Goal: Task Accomplishment & Management: Use online tool/utility

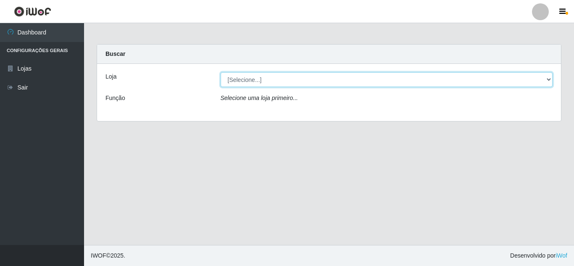
click at [268, 76] on select "[Selecione...] [PERSON_NAME] Atacadão - [PERSON_NAME]" at bounding box center [386, 79] width 332 height 15
select select "523"
click at [220, 72] on select "[Selecione...] [PERSON_NAME] Atacadão - [PERSON_NAME]" at bounding box center [386, 79] width 332 height 15
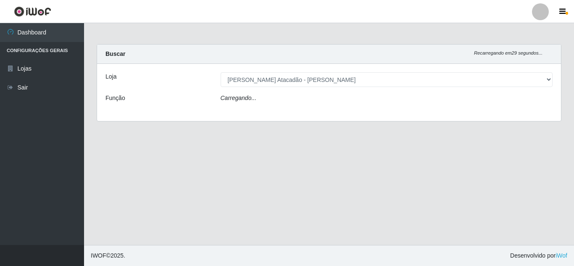
click at [266, 97] on div "Carregando..." at bounding box center [386, 100] width 345 height 12
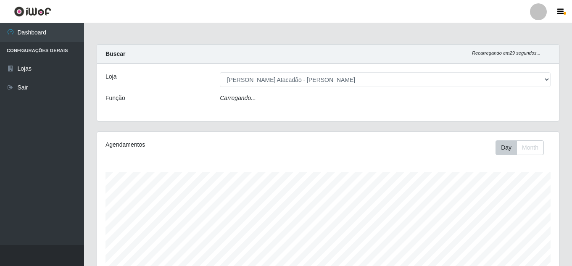
scroll to position [174, 462]
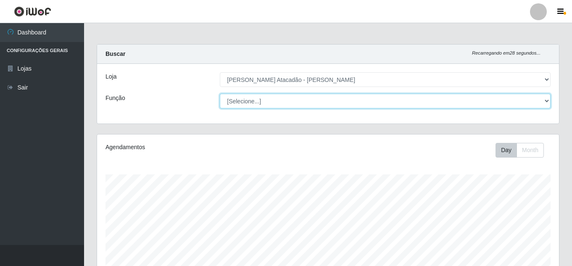
click at [263, 98] on select "[Selecione...] Embalador Embalador + Embalador ++ Repositor Repositor + Reposit…" at bounding box center [385, 101] width 331 height 15
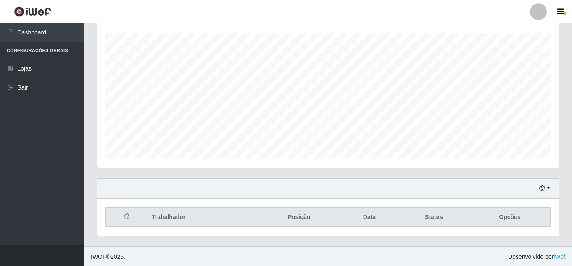
scroll to position [142, 0]
click at [544, 183] on button "button" at bounding box center [544, 187] width 12 height 10
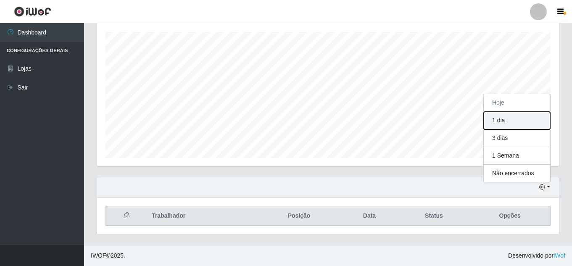
click at [505, 122] on button "1 dia" at bounding box center [516, 121] width 66 height 18
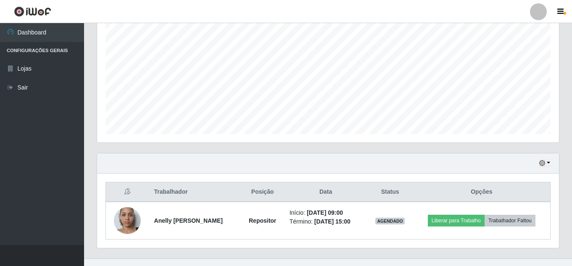
scroll to position [180, 0]
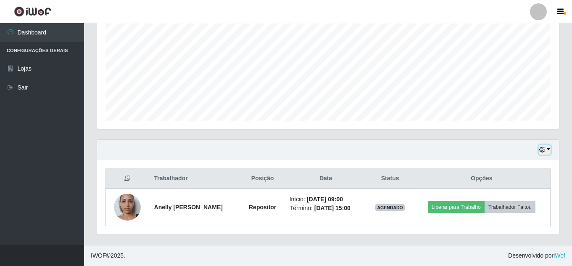
click at [549, 149] on button "button" at bounding box center [544, 150] width 12 height 10
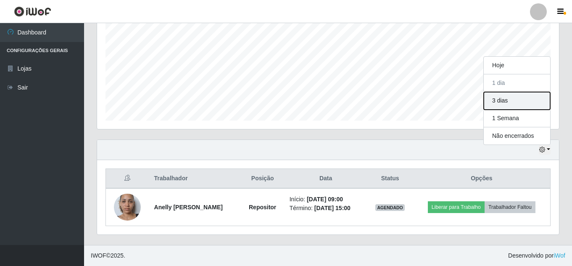
click at [505, 99] on button "3 dias" at bounding box center [516, 101] width 66 height 18
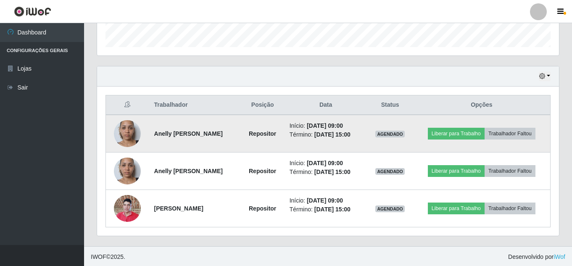
scroll to position [255, 0]
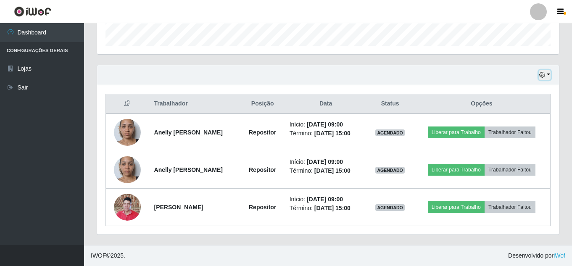
click at [546, 70] on button "button" at bounding box center [544, 75] width 12 height 10
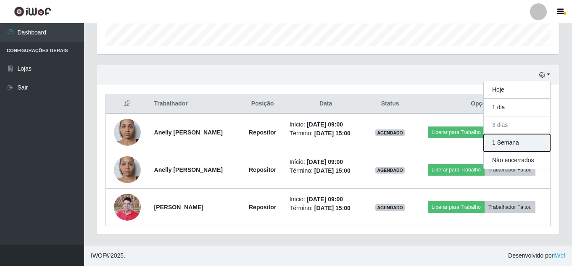
click at [501, 141] on button "1 Semana" at bounding box center [516, 143] width 66 height 18
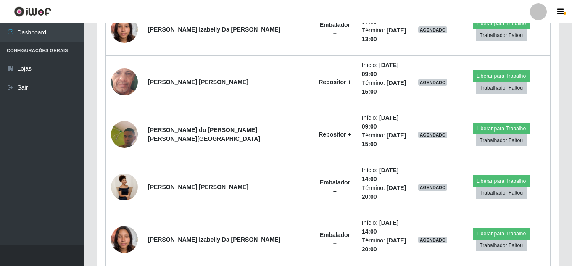
scroll to position [848, 0]
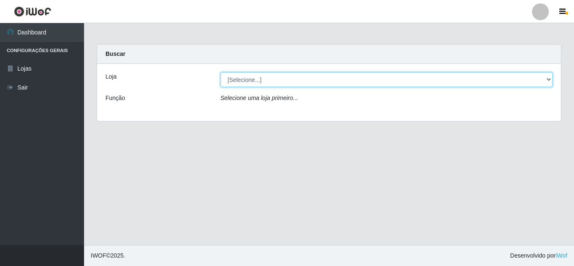
click at [271, 77] on select "[Selecione...] [PERSON_NAME] Atacadão - [PERSON_NAME]" at bounding box center [386, 79] width 332 height 15
select select "523"
click at [220, 72] on select "[Selecione...] [PERSON_NAME] Atacadão - [PERSON_NAME]" at bounding box center [386, 79] width 332 height 15
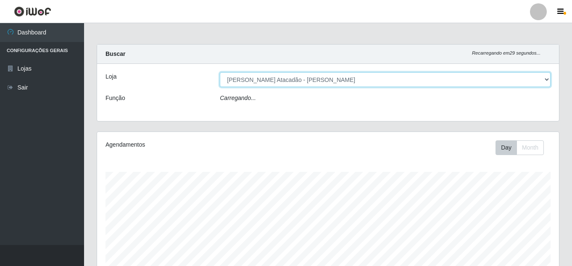
scroll to position [174, 462]
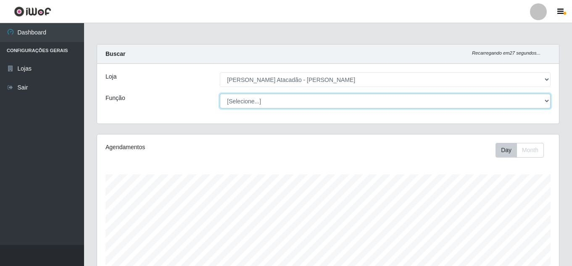
click at [544, 96] on select "[Selecione...] Embalador Embalador + Embalador ++ Repositor Repositor + Reposit…" at bounding box center [385, 101] width 331 height 15
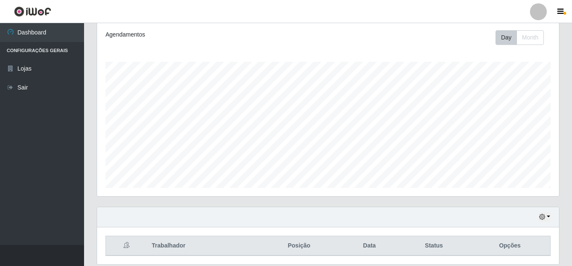
scroll to position [142, 0]
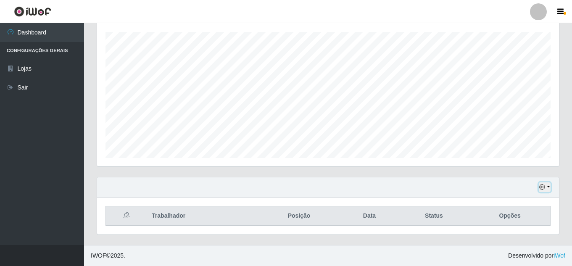
click at [548, 186] on button "button" at bounding box center [544, 187] width 12 height 10
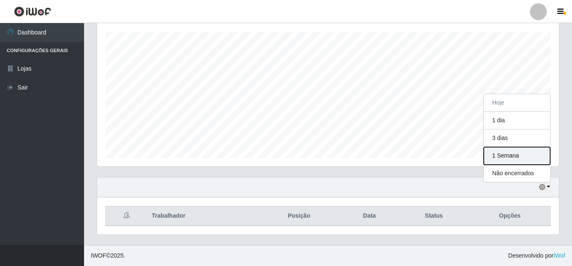
click at [505, 155] on button "1 Semana" at bounding box center [516, 156] width 66 height 18
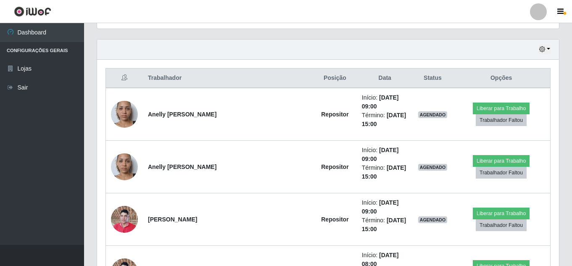
scroll to position [260, 0]
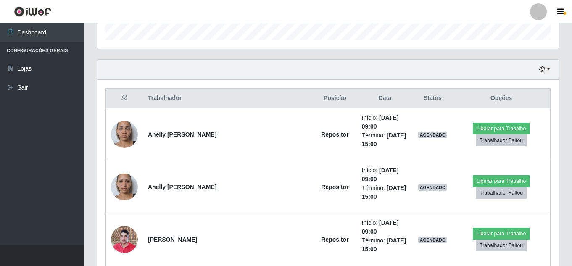
click at [175, 98] on th "Trabalhador" at bounding box center [228, 99] width 170 height 20
click at [126, 98] on icon at bounding box center [124, 97] width 6 height 6
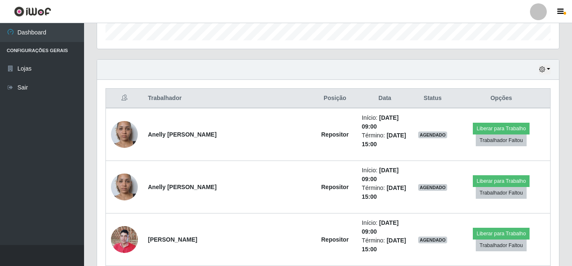
click at [166, 100] on th "Trabalhador" at bounding box center [228, 99] width 170 height 20
click at [357, 100] on th "Data" at bounding box center [385, 99] width 56 height 20
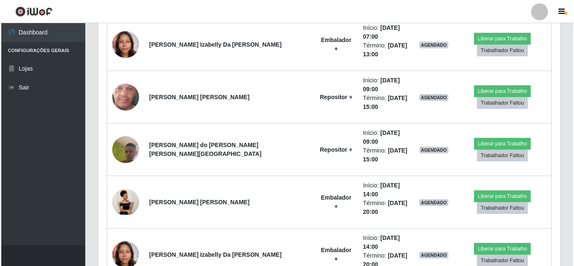
scroll to position [890, 0]
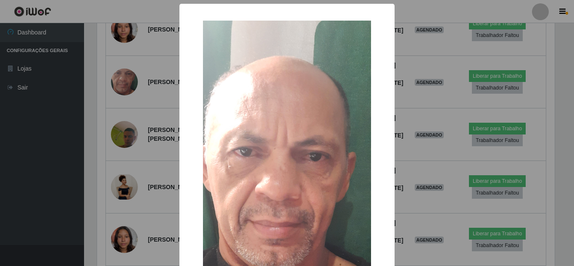
scroll to position [174, 457]
click at [332, 147] on img at bounding box center [287, 207] width 168 height 373
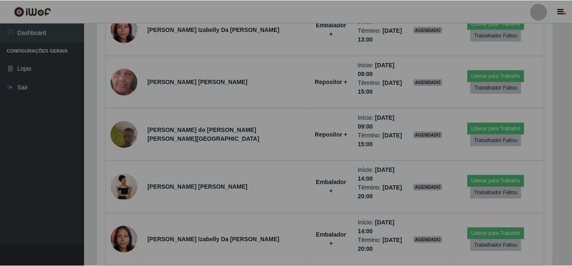
scroll to position [174, 462]
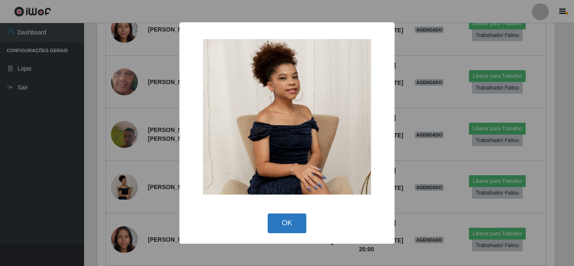
click at [292, 216] on button "OK" at bounding box center [287, 223] width 39 height 20
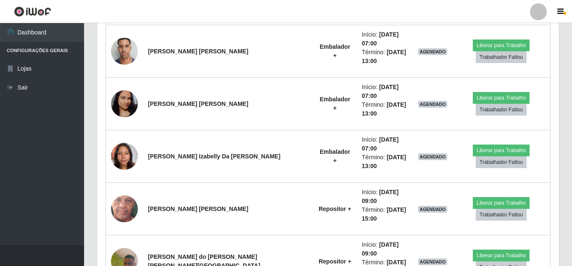
scroll to position [722, 0]
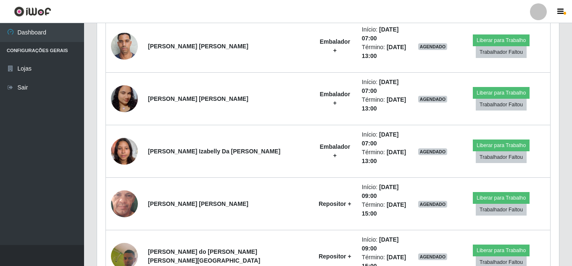
scroll to position [890, 0]
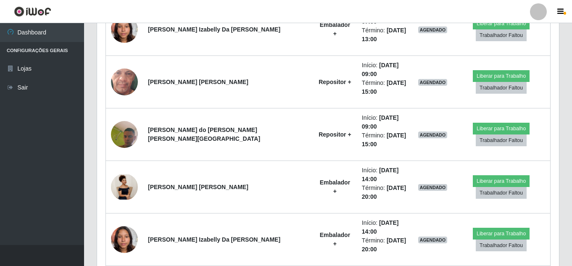
drag, startPoint x: 304, startPoint y: 200, endPoint x: 386, endPoint y: 206, distance: 83.0
